Goal: Information Seeking & Learning: Check status

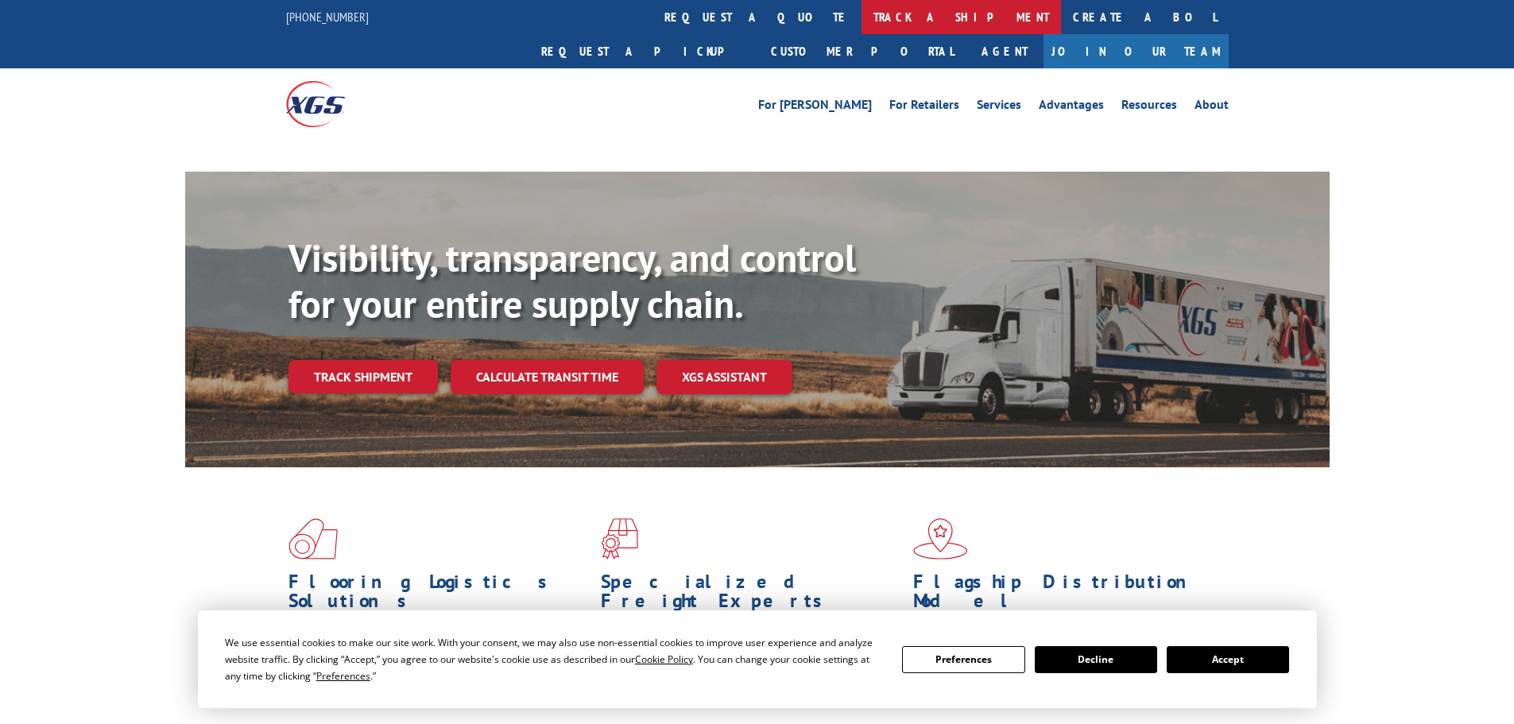
click at [862, 21] on link "track a shipment" at bounding box center [962, 17] width 200 height 34
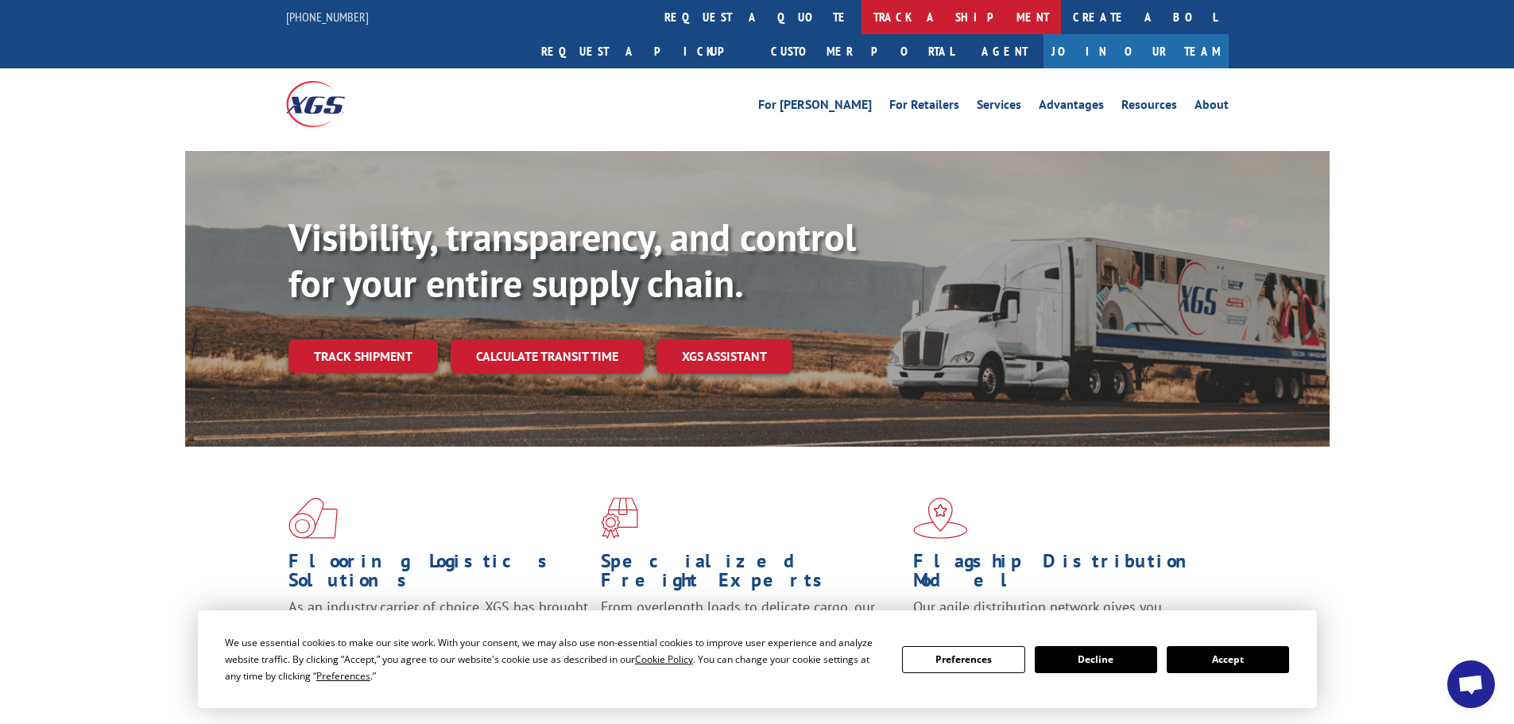
click at [862, 15] on link "track a shipment" at bounding box center [962, 17] width 200 height 34
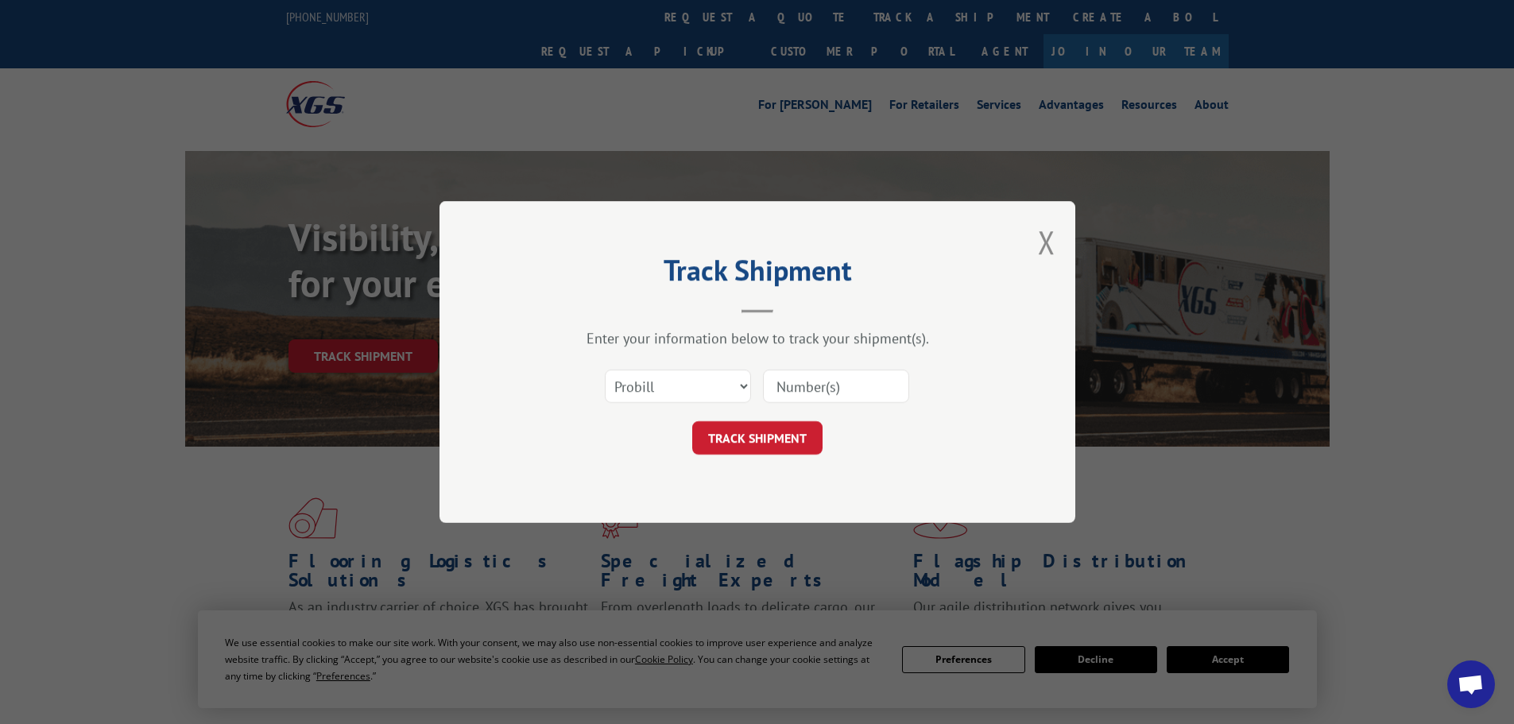
click at [784, 382] on input at bounding box center [836, 386] width 146 height 33
paste input "16331715"
type input "16331715"
click at [777, 435] on button "TRACK SHIPMENT" at bounding box center [757, 437] width 130 height 33
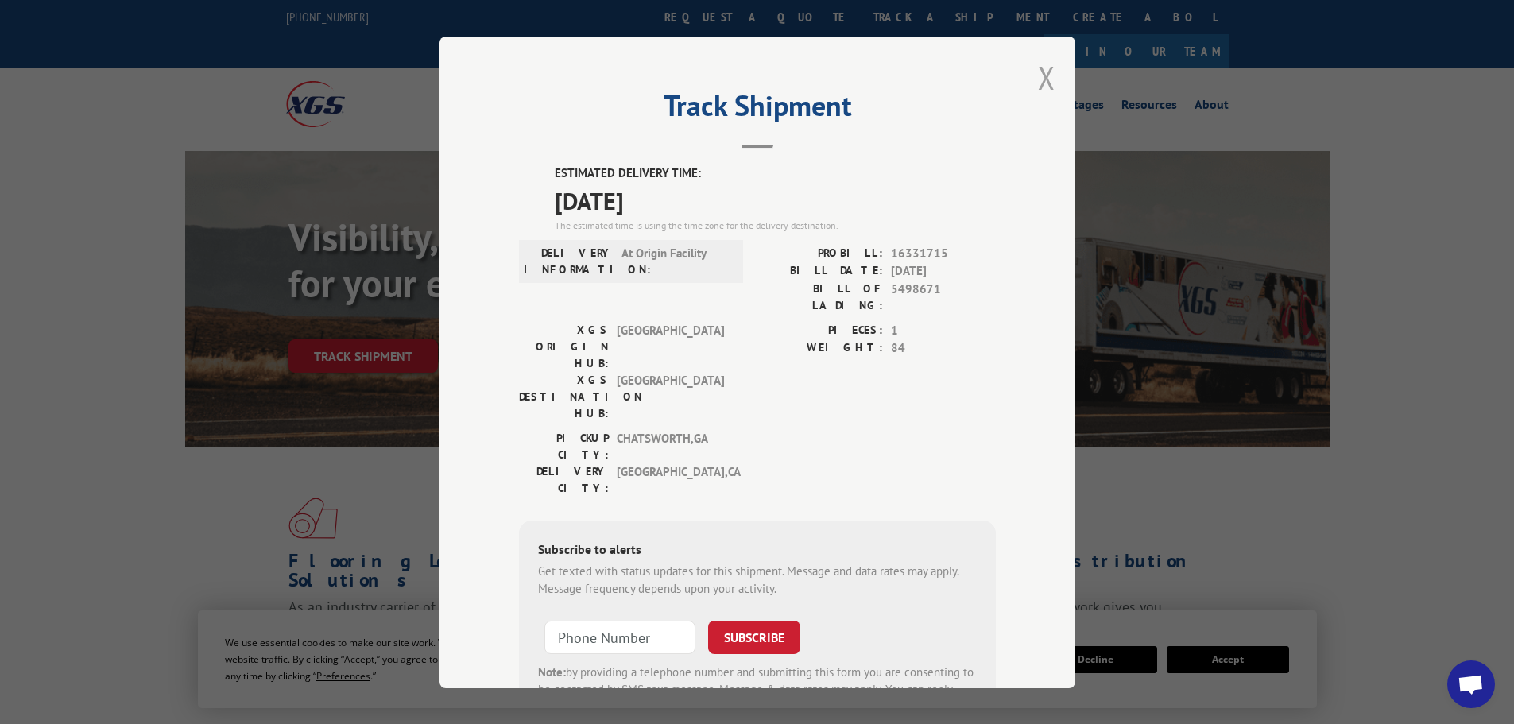
click at [1048, 65] on button "Close modal" at bounding box center [1046, 77] width 17 height 42
